Goal: Use online tool/utility: Utilize a website feature to perform a specific function

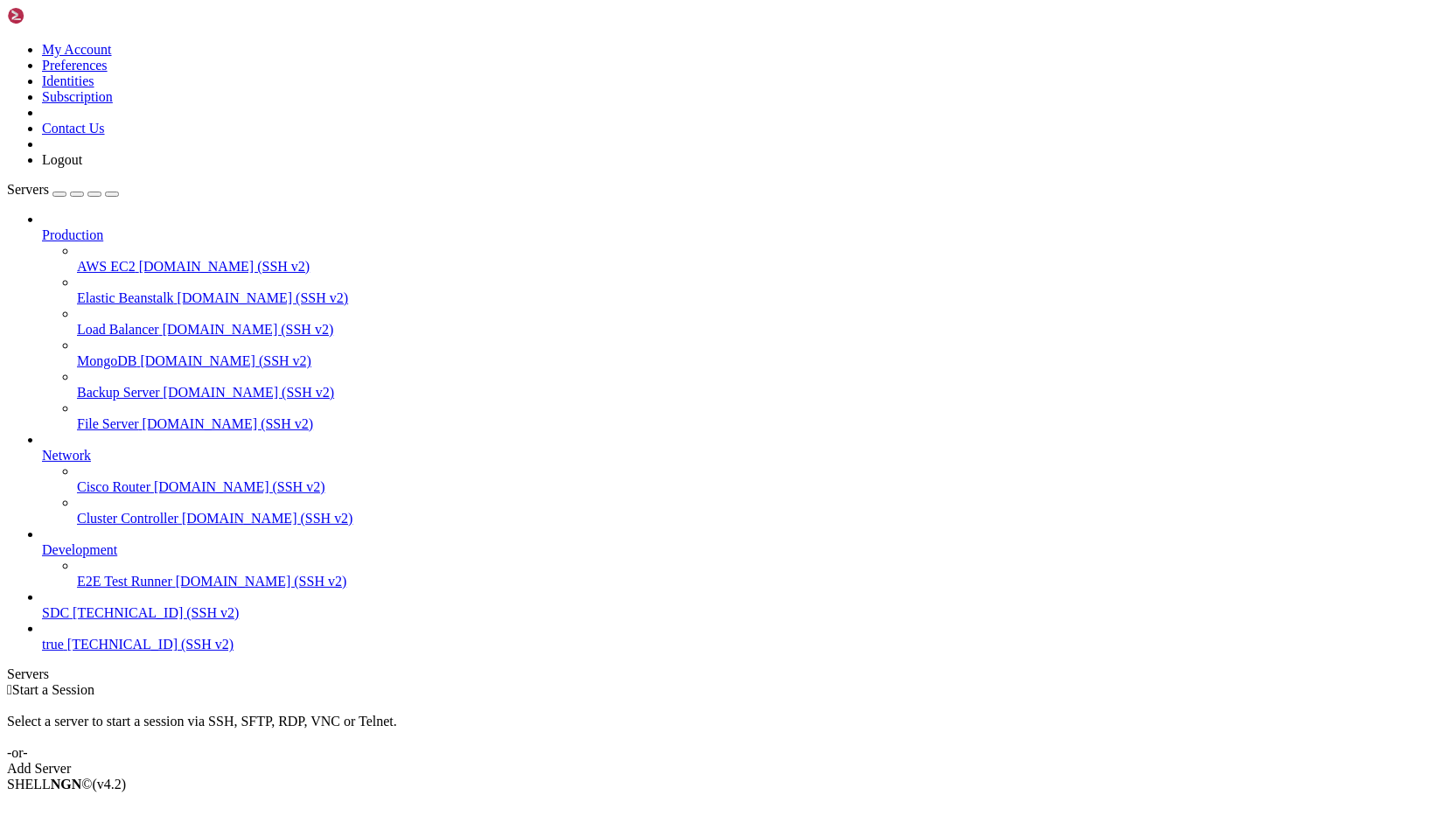
click at [108, 620] on span "[TECHNICAL_ID] (SSH v2)" at bounding box center [156, 612] width 166 height 15
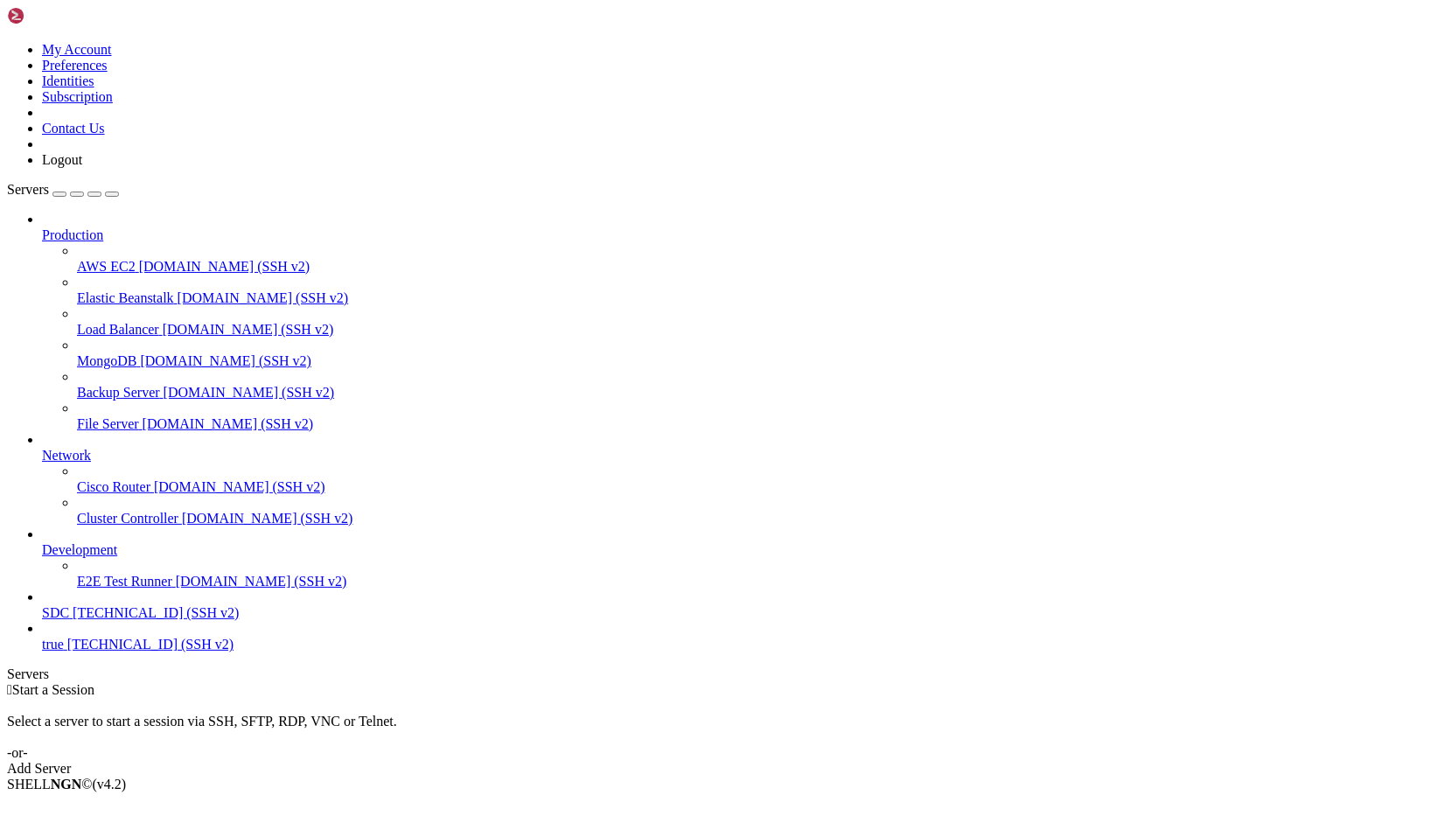
click at [69, 620] on span "SDC" at bounding box center [55, 612] width 27 height 15
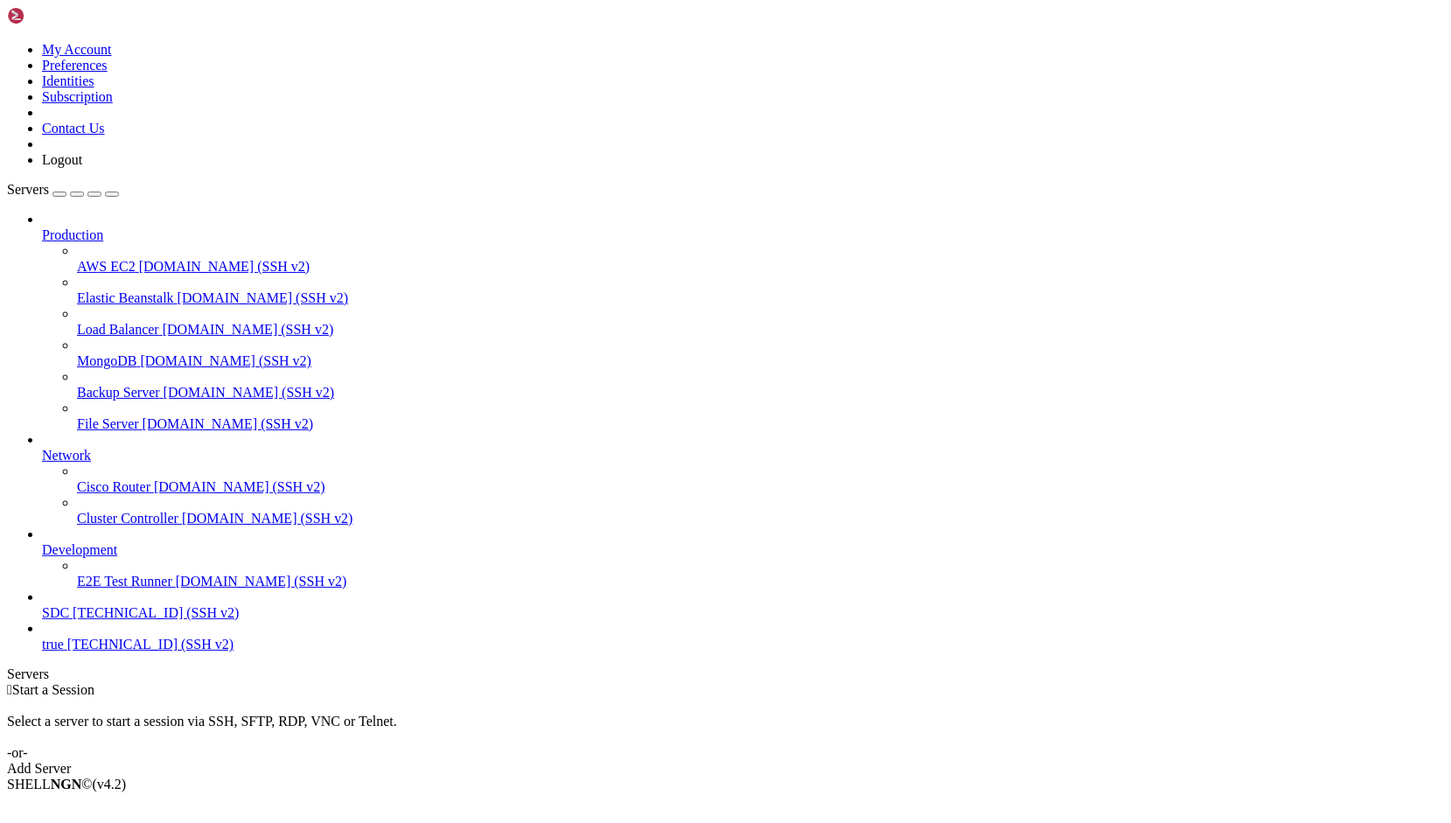
click at [69, 620] on span "SDC" at bounding box center [55, 612] width 27 height 15
